Goal: Task Accomplishment & Management: Manage account settings

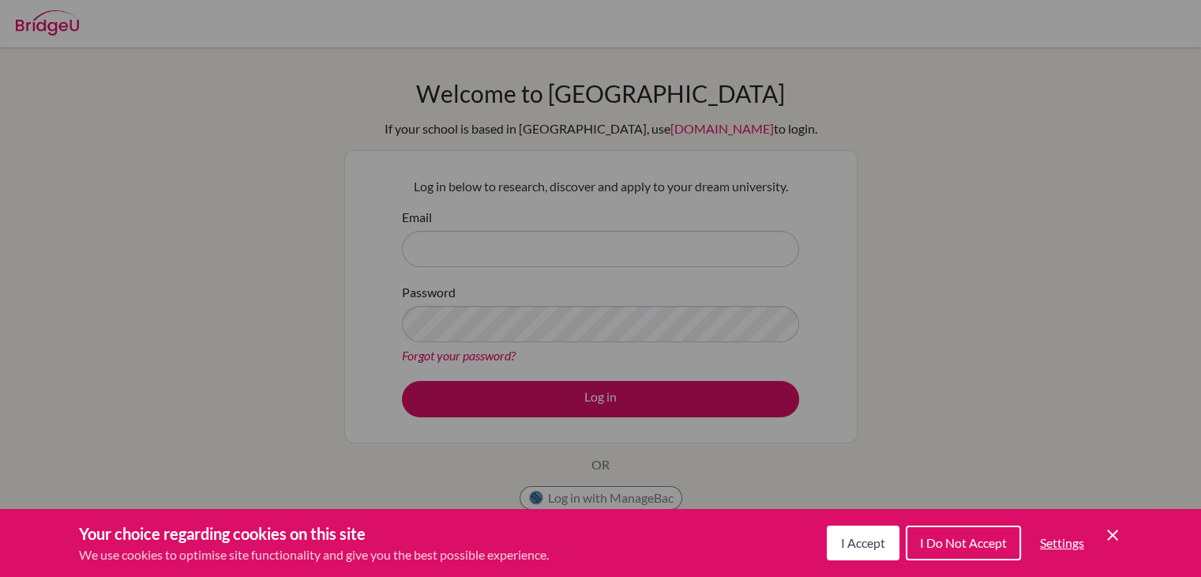
click at [867, 547] on span "I Accept" at bounding box center [863, 542] width 44 height 15
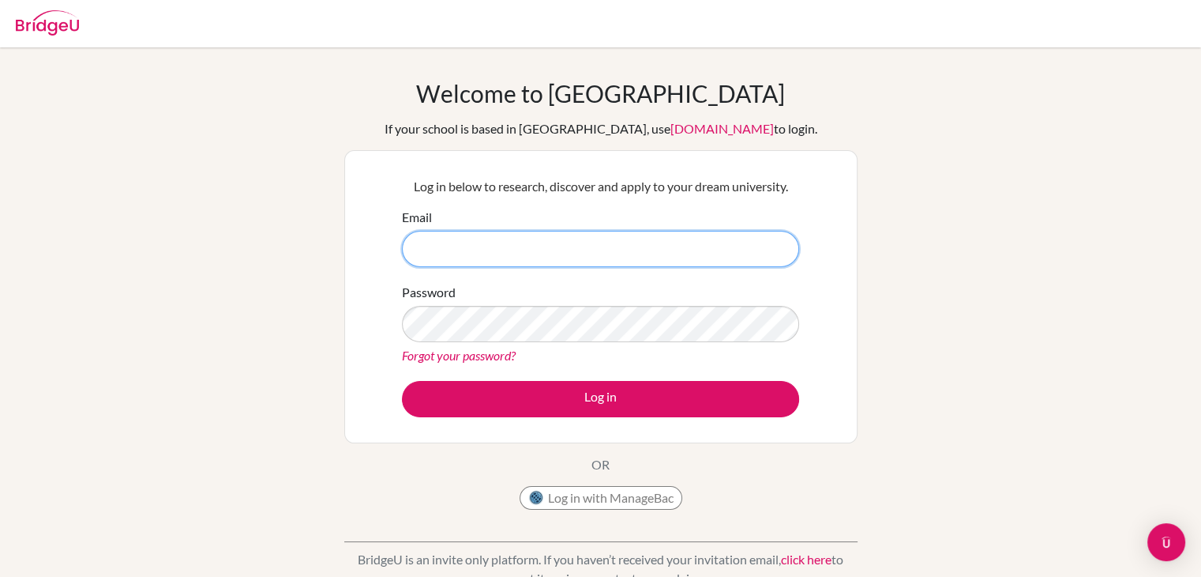
click at [592, 265] on input "Email" at bounding box center [600, 249] width 397 height 36
type input "r"
click at [571, 245] on input "Email" at bounding box center [600, 249] width 397 height 36
type input "student_rafagrag@aisb.edu.bo"
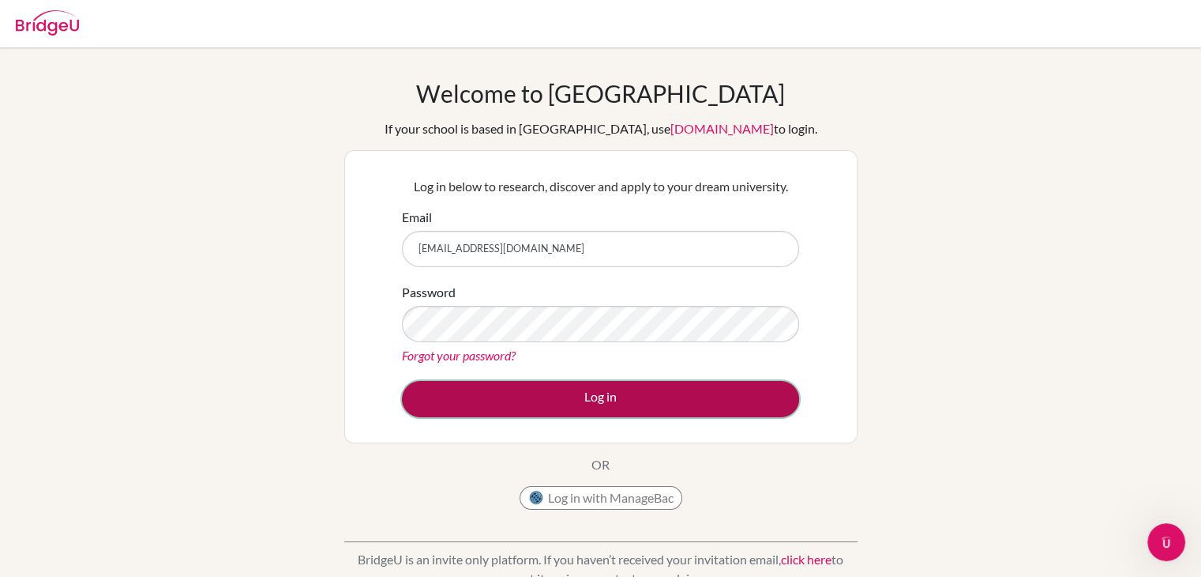
click at [570, 391] on button "Log in" at bounding box center [600, 399] width 397 height 36
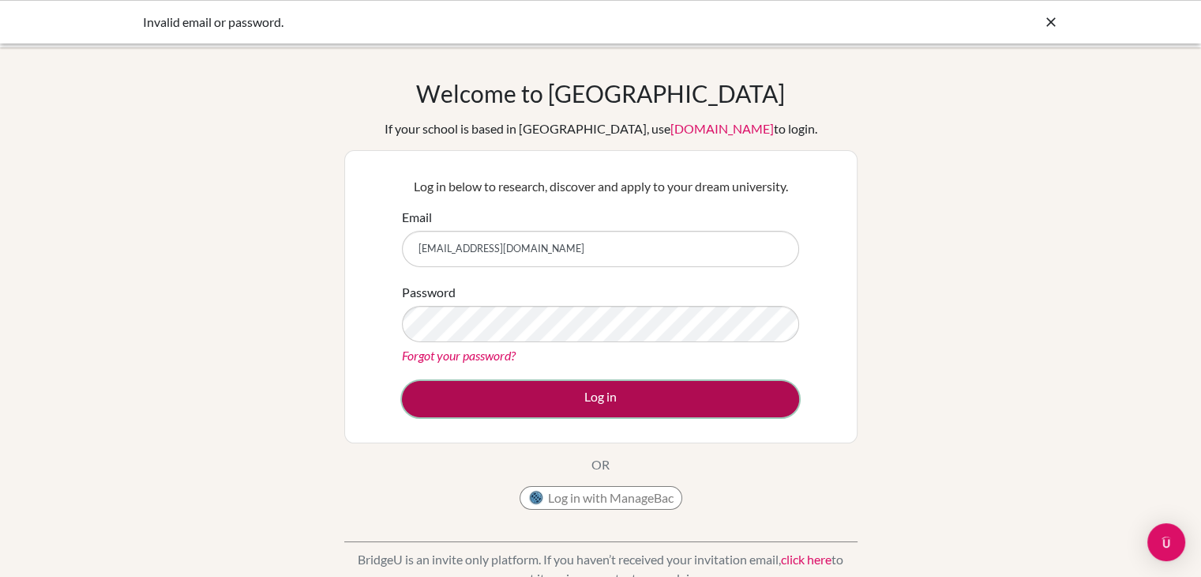
click at [528, 393] on button "Log in" at bounding box center [600, 399] width 397 height 36
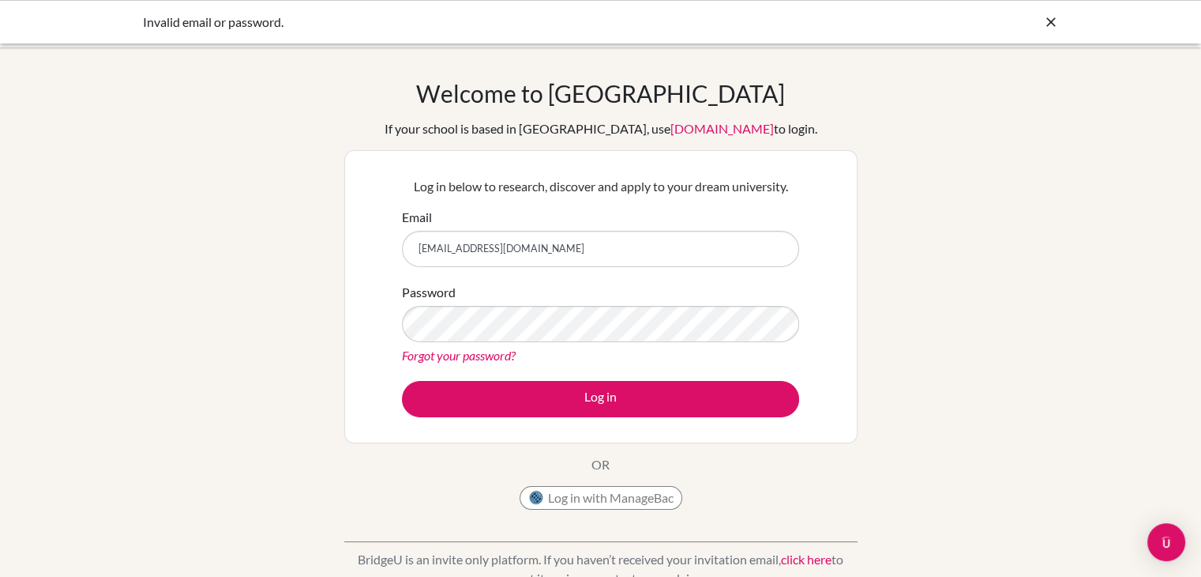
click at [492, 361] on link "Forgot your password?" at bounding box center [459, 355] width 114 height 15
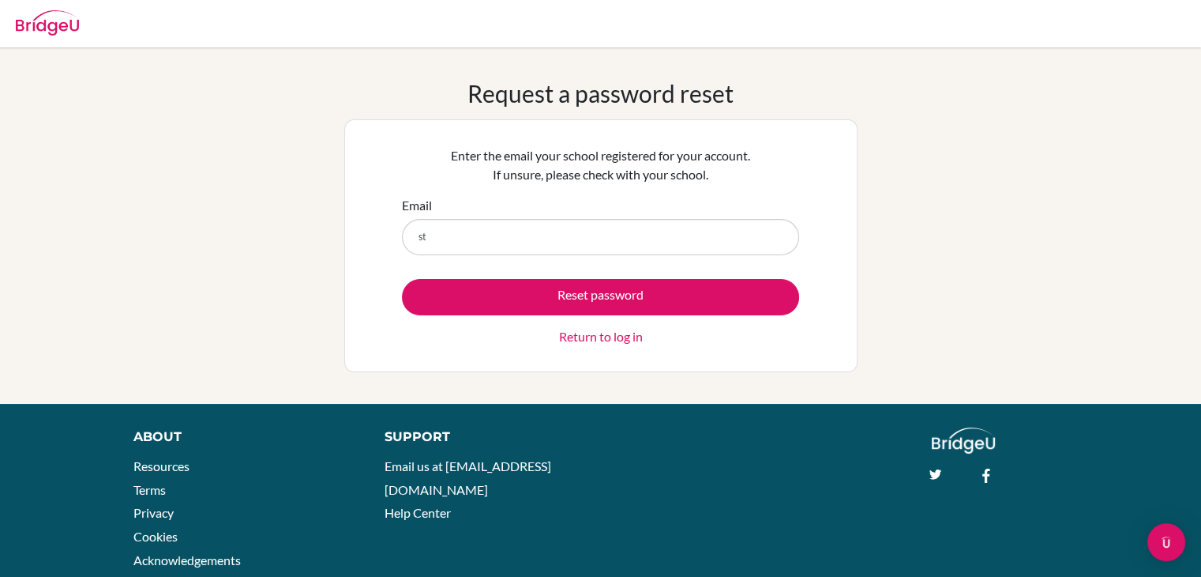
type input "[EMAIL_ADDRESS][DOMAIN_NAME]"
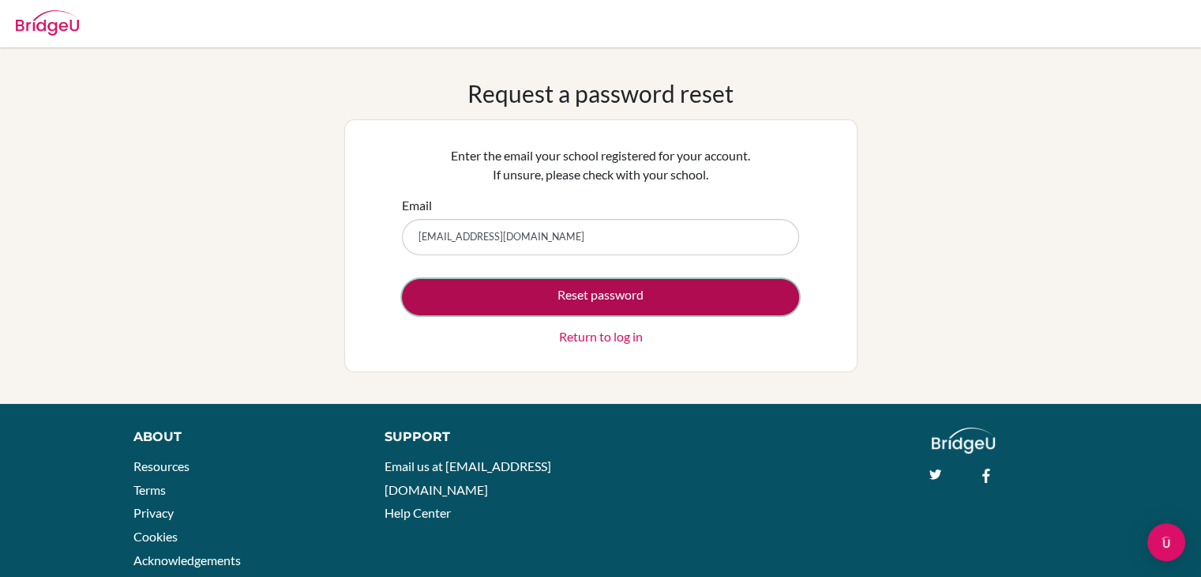
click at [556, 290] on button "Reset password" at bounding box center [600, 297] width 397 height 36
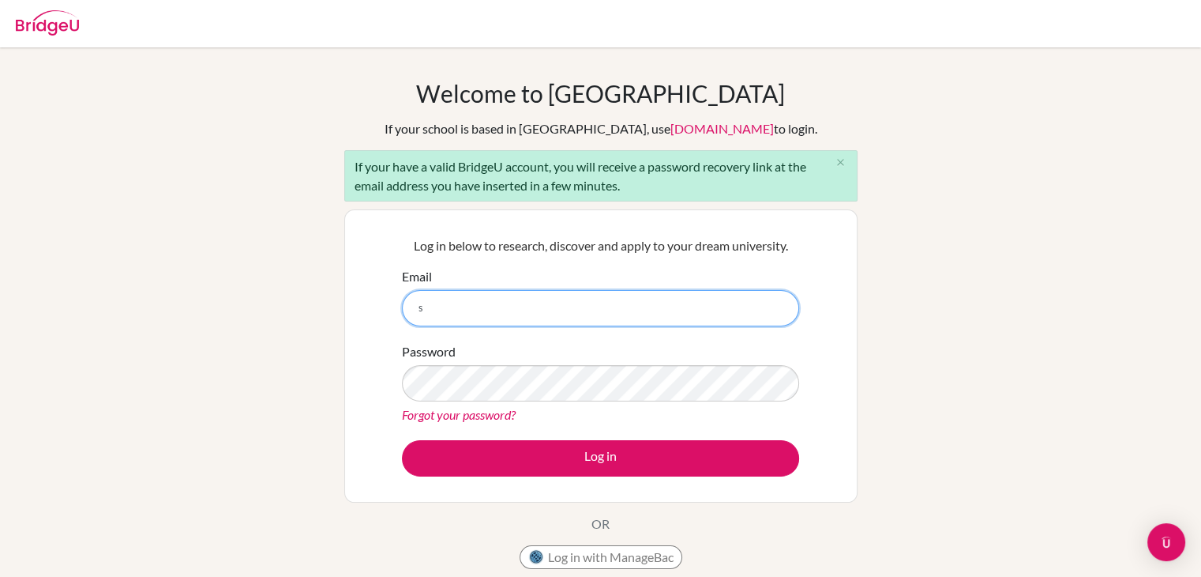
type input "[EMAIL_ADDRESS][DOMAIN_NAME]"
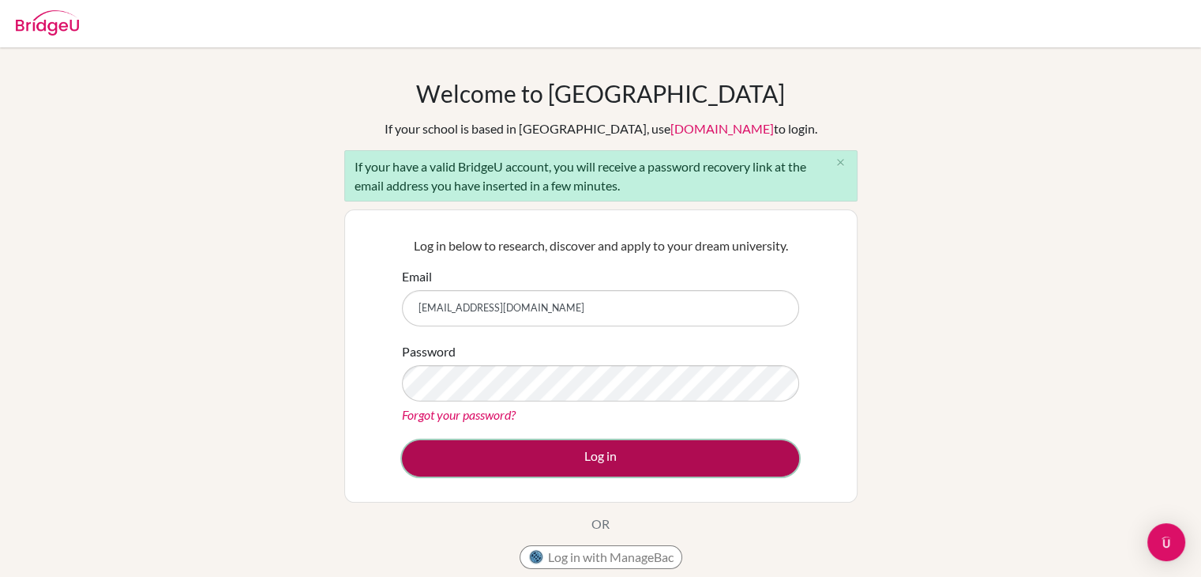
click at [607, 458] on button "Log in" at bounding box center [600, 458] width 397 height 36
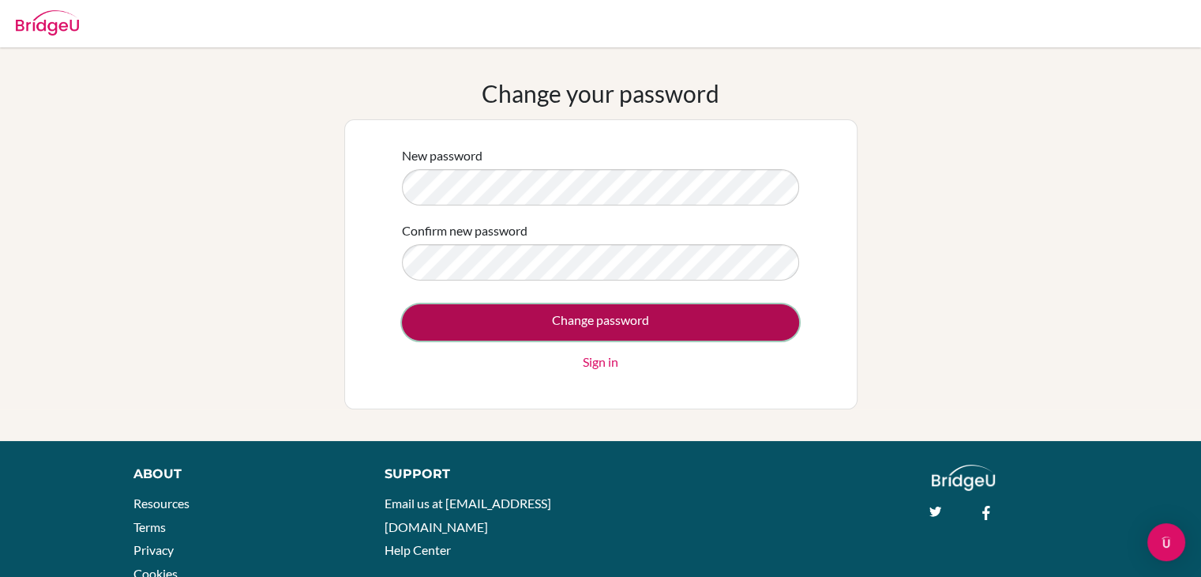
click at [554, 309] on input "Change password" at bounding box center [600, 322] width 397 height 36
